Goal: Check status: Check status

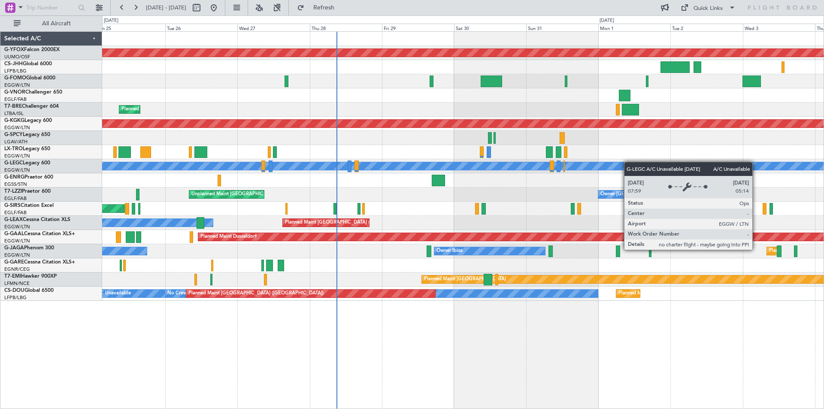
click at [482, 162] on div "AOG Maint Ostafyevo Planned Maint [GEOGRAPHIC_DATA] ([GEOGRAPHIC_DATA]) Planned…" at bounding box center [462, 166] width 721 height 269
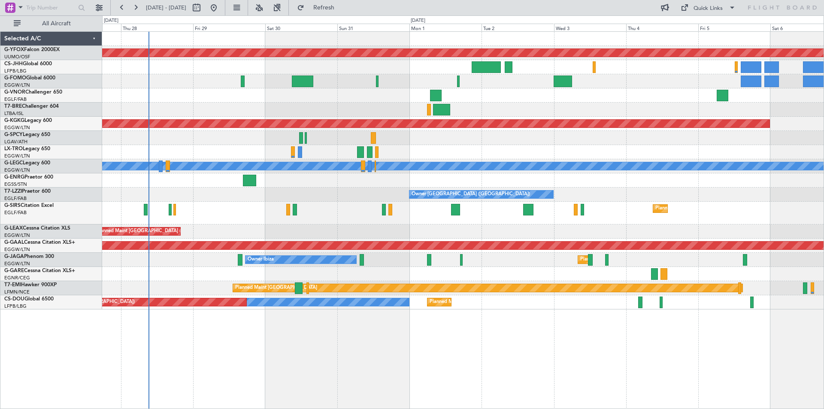
click at [744, 161] on div "A/C Unavailable [GEOGRAPHIC_DATA] ([GEOGRAPHIC_DATA])" at bounding box center [462, 166] width 721 height 14
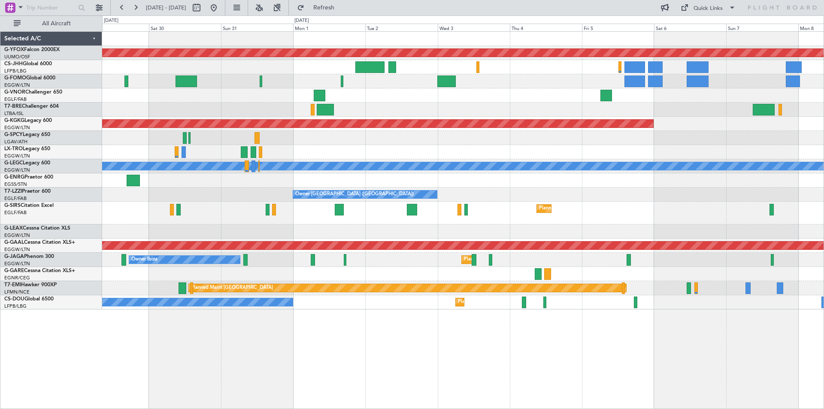
click at [448, 115] on div "AOG Maint Ostafyevo AOG Maint [GEOGRAPHIC_DATA] ([GEOGRAPHIC_DATA]) Planned [GE…" at bounding box center [462, 171] width 721 height 278
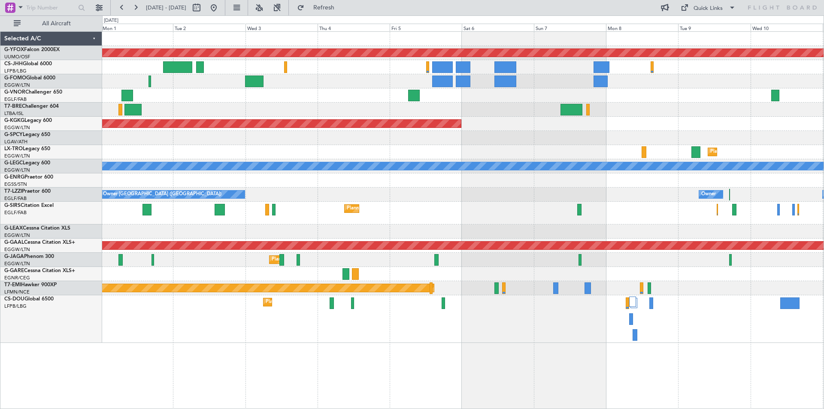
click at [504, 318] on div "Planned Maint [GEOGRAPHIC_DATA] ([GEOGRAPHIC_DATA]) No Crew Planned Maint [GEOG…" at bounding box center [462, 319] width 721 height 48
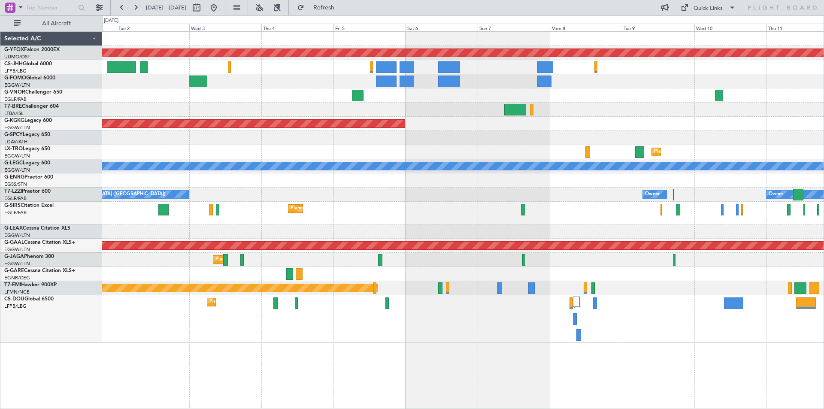
click at [628, 324] on div "Planned Maint [GEOGRAPHIC_DATA] ([GEOGRAPHIC_DATA]) No Crew" at bounding box center [462, 319] width 721 height 48
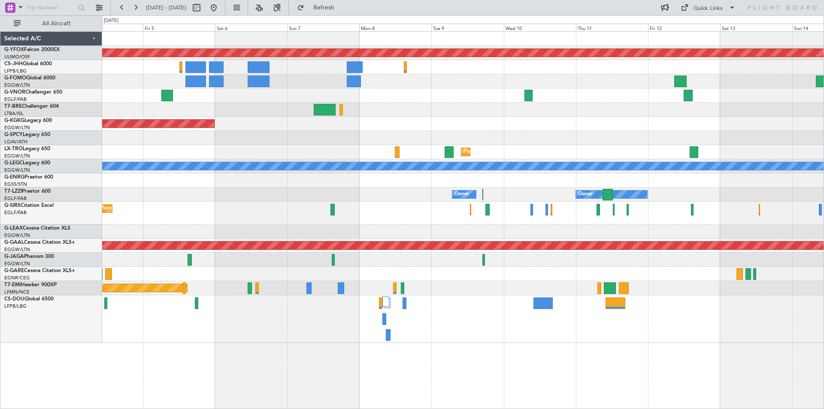
click at [551, 334] on div "Planned Maint [GEOGRAPHIC_DATA] ([GEOGRAPHIC_DATA])" at bounding box center [462, 319] width 721 height 48
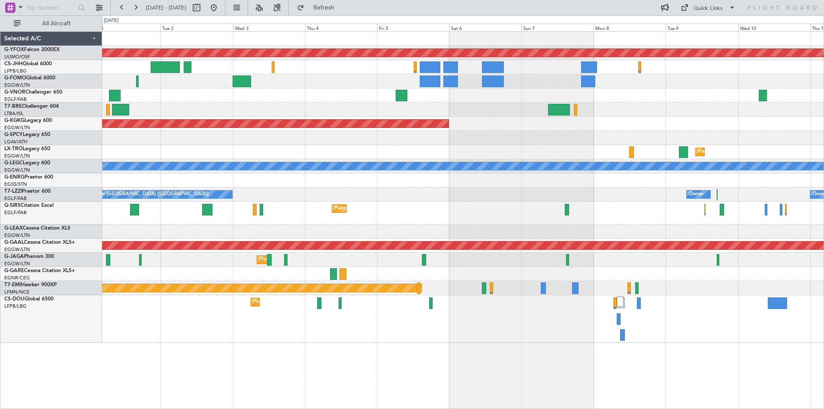
click at [594, 194] on div "Owner Owner Owner London ([GEOGRAPHIC_DATA])" at bounding box center [462, 195] width 721 height 14
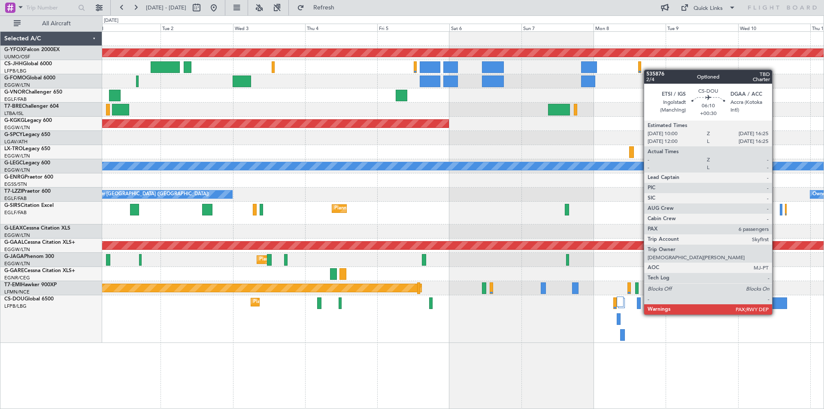
click at [776, 306] on div at bounding box center [777, 303] width 19 height 12
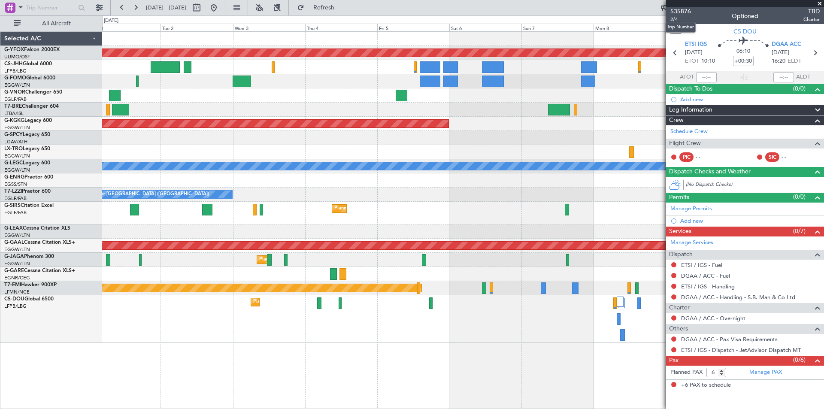
click at [679, 10] on span "535876" at bounding box center [680, 11] width 21 height 9
click at [819, 3] on span at bounding box center [819, 4] width 9 height 8
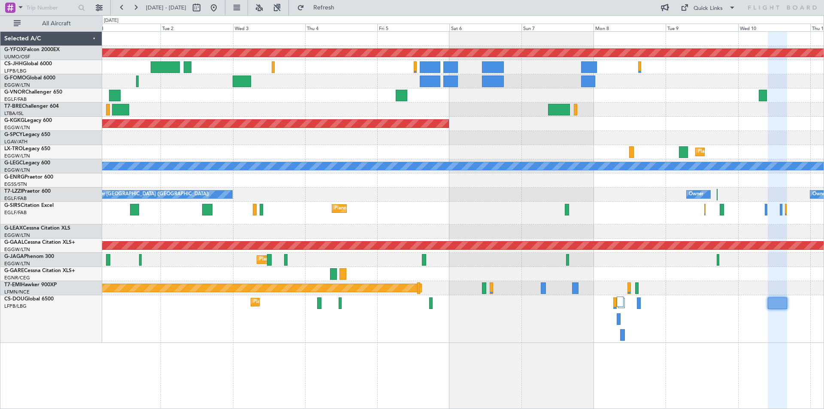
type input "0"
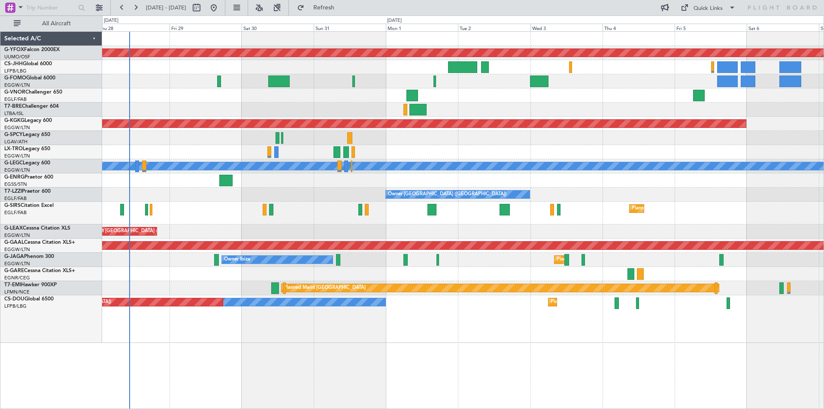
click at [582, 188] on div "Owner [GEOGRAPHIC_DATA] ([GEOGRAPHIC_DATA]) Unplanned Maint [GEOGRAPHIC_DATA] (…" at bounding box center [462, 195] width 721 height 14
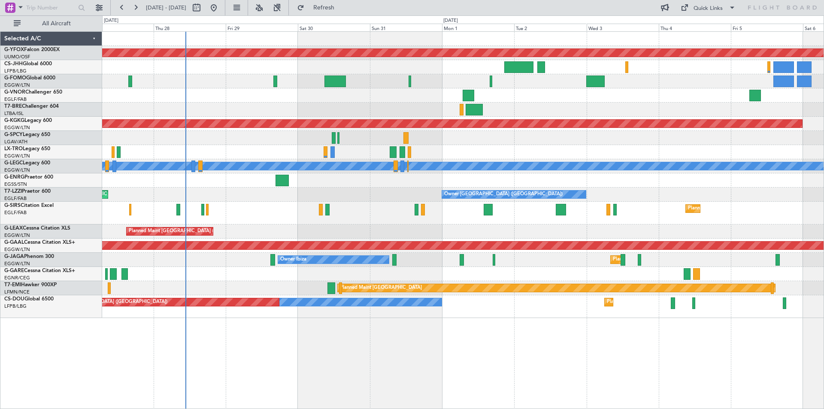
click at [484, 209] on div at bounding box center [488, 210] width 9 height 12
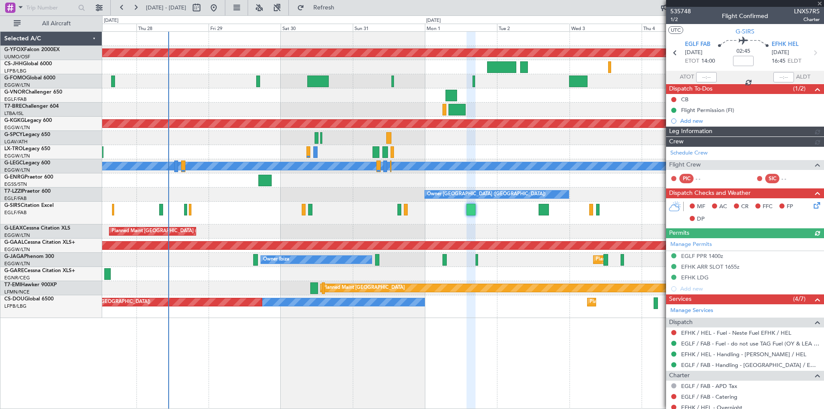
click at [820, 3] on div at bounding box center [745, 3] width 158 height 7
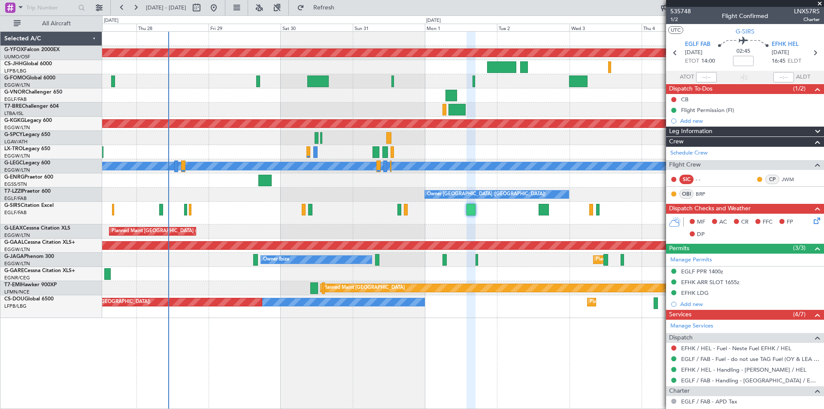
click at [818, 3] on span at bounding box center [819, 4] width 9 height 8
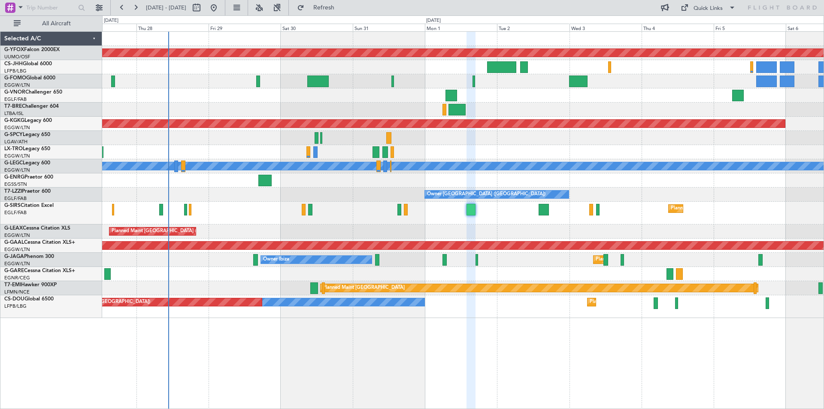
type input "0"
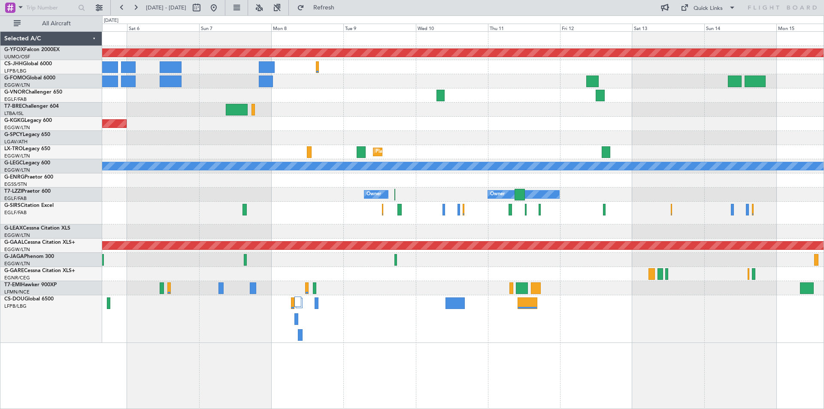
click at [323, 129] on div "AOG Maint Ostafyevo AOG Maint [GEOGRAPHIC_DATA] ([GEOGRAPHIC_DATA]) Planned [GE…" at bounding box center [462, 187] width 721 height 311
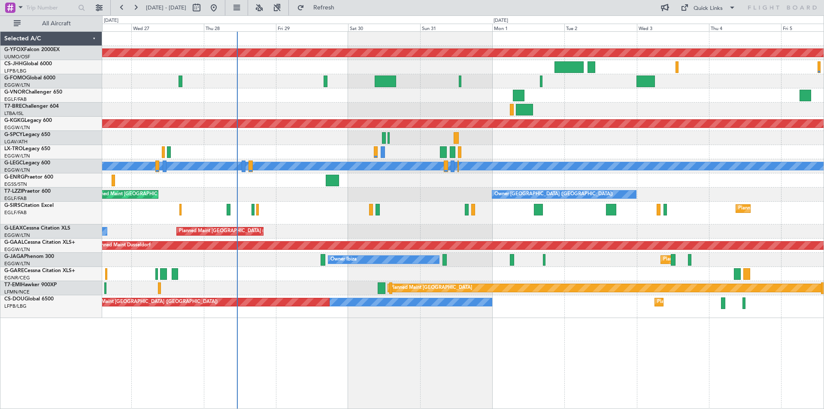
click at [432, 109] on div "Planned Maint Warsaw ([GEOGRAPHIC_DATA])" at bounding box center [462, 110] width 721 height 14
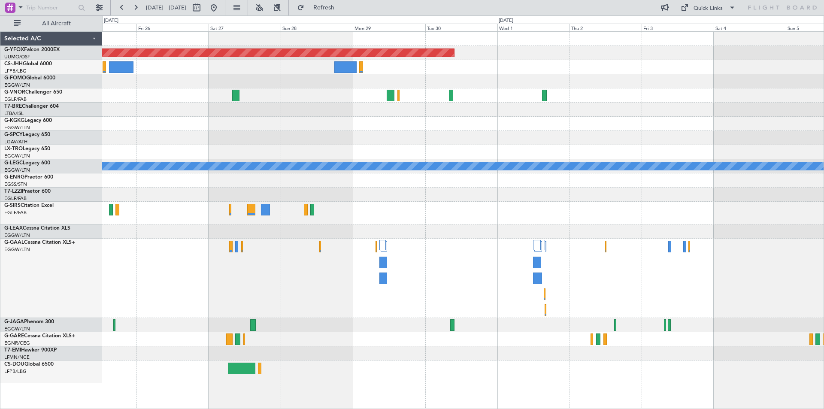
click at [488, 130] on div at bounding box center [462, 124] width 721 height 14
click at [221, 10] on button at bounding box center [214, 8] width 14 height 14
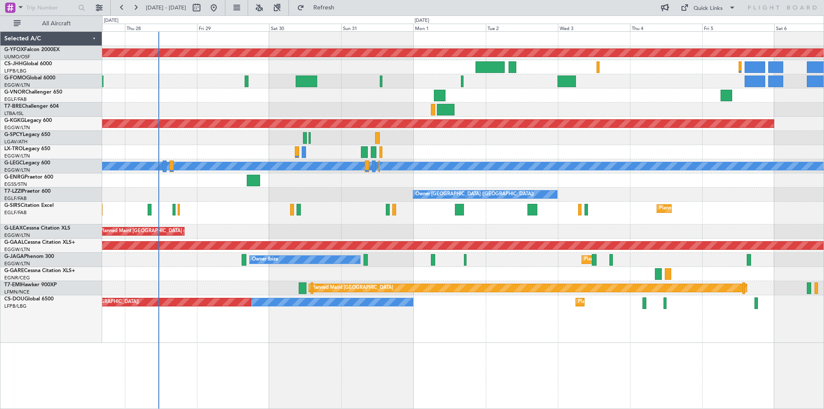
click at [620, 159] on div "AOG Maint Ostafyevo Planned Maint [GEOGRAPHIC_DATA] ([GEOGRAPHIC_DATA]) AOG Mai…" at bounding box center [462, 187] width 721 height 311
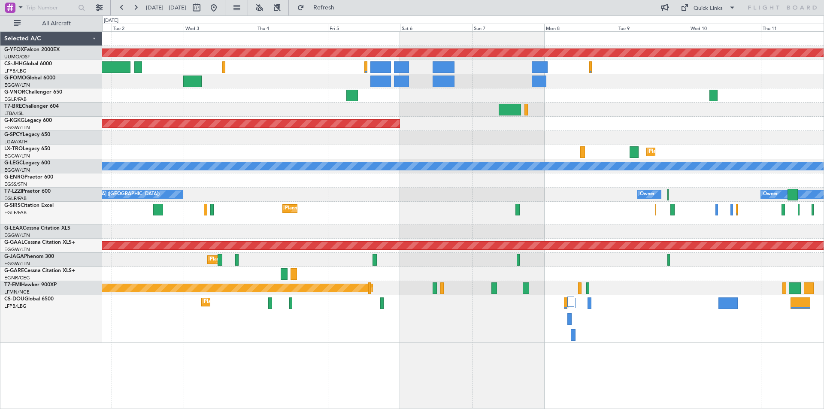
click at [517, 198] on div "Owner [GEOGRAPHIC_DATA] ([GEOGRAPHIC_DATA]) Owner Owner" at bounding box center [462, 195] width 721 height 14
click at [221, 6] on button at bounding box center [214, 8] width 14 height 14
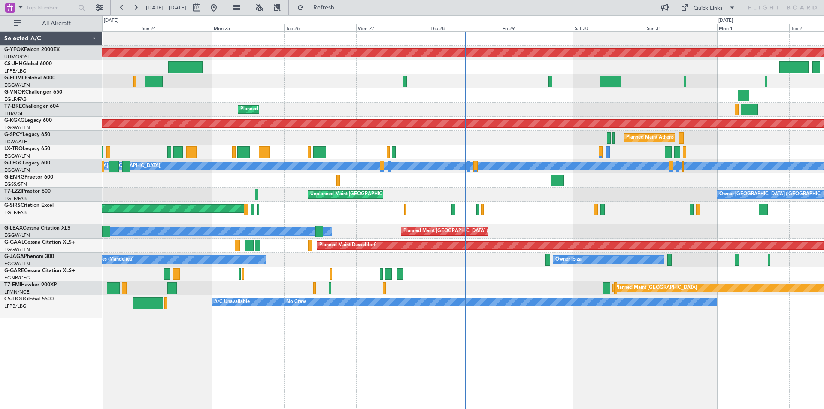
click at [207, 1] on button at bounding box center [214, 8] width 14 height 14
